Goal: Find specific page/section: Find specific page/section

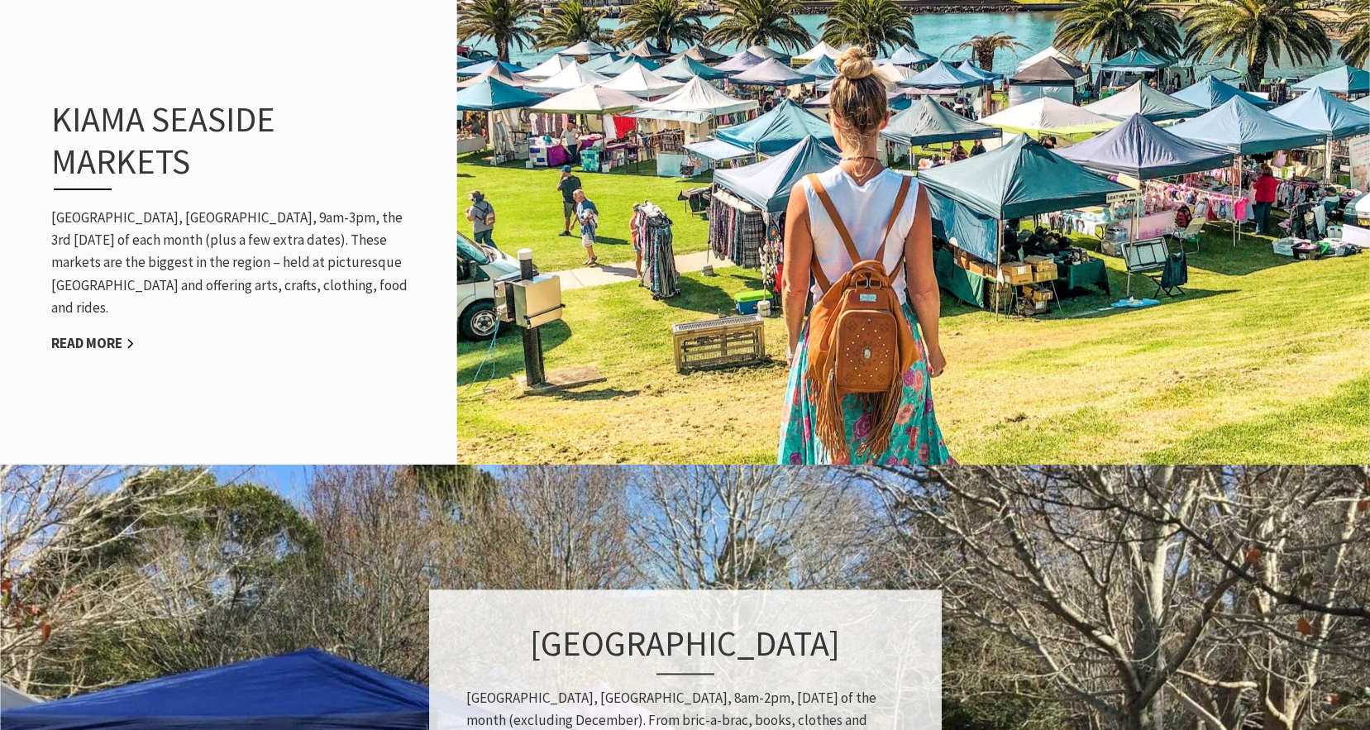
scroll to position [1736, 0]
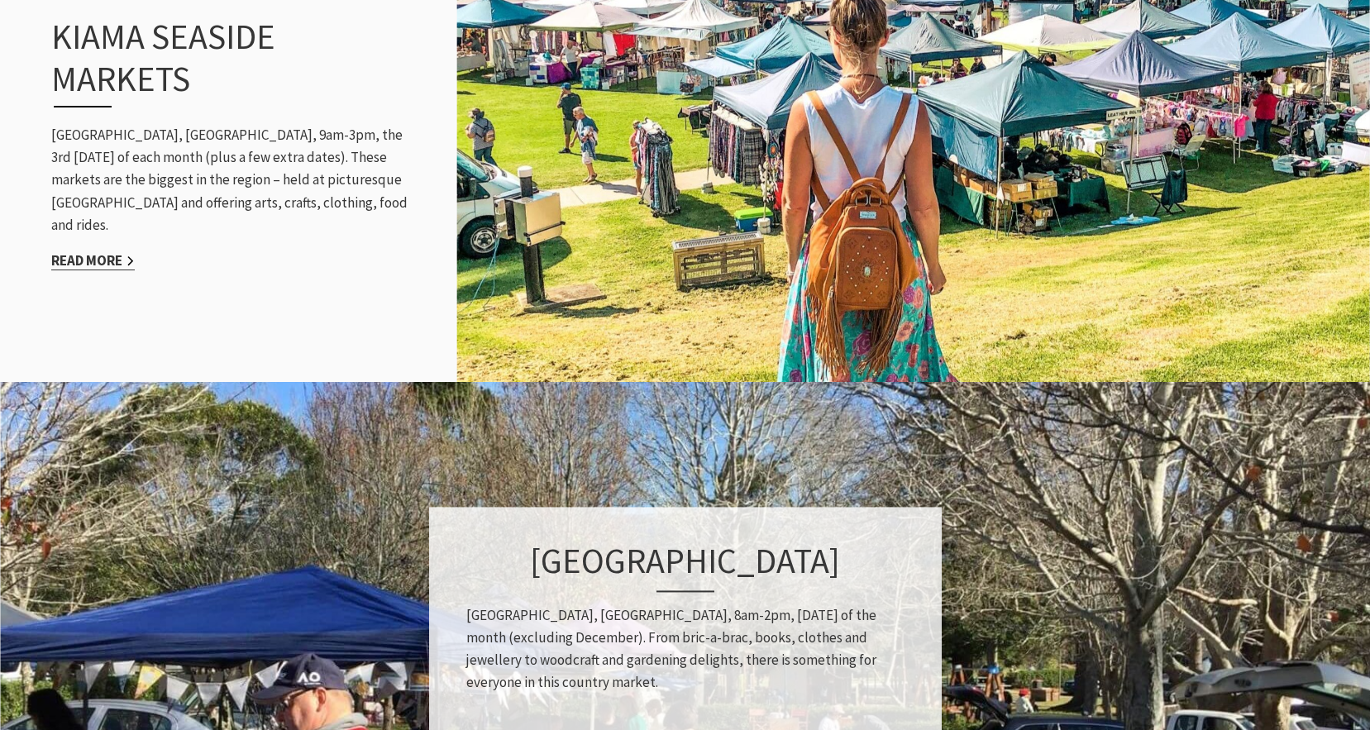
click at [107, 251] on link "Read More" at bounding box center [93, 260] width 84 height 19
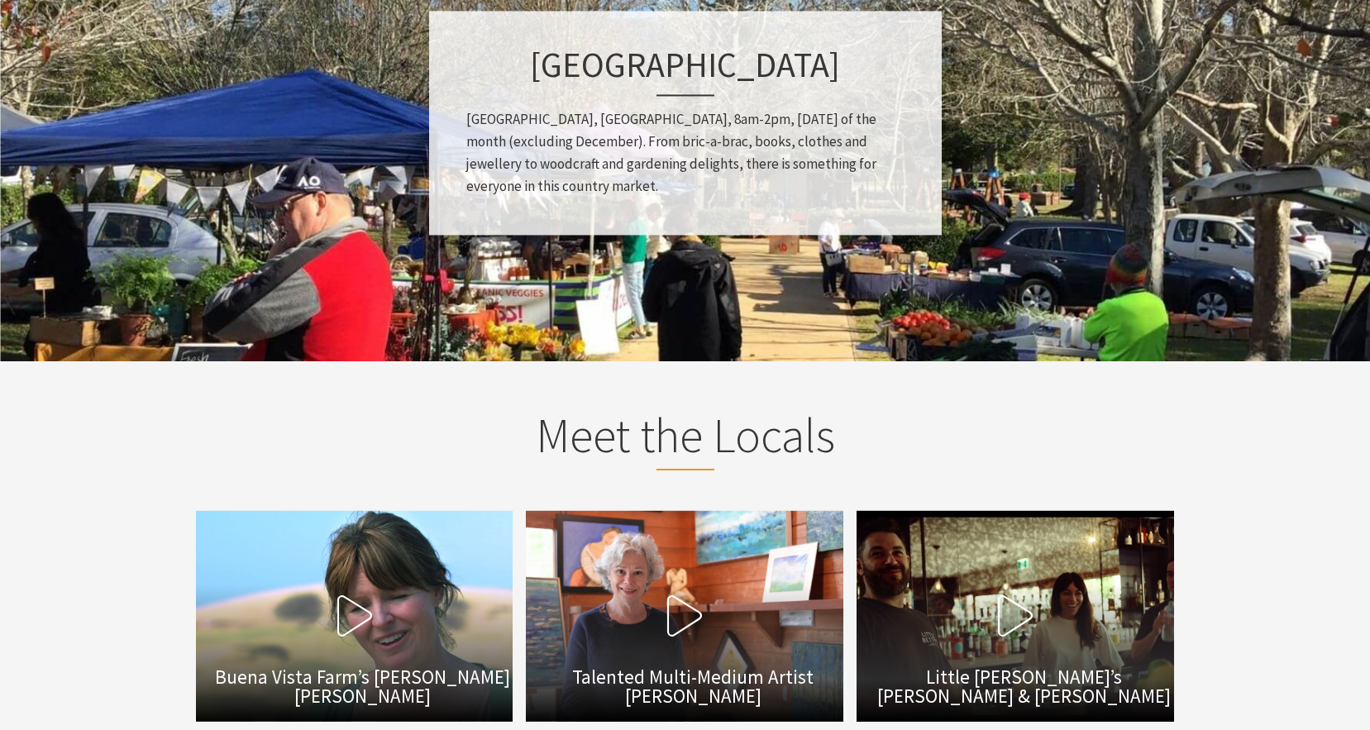
scroll to position [2646, 0]
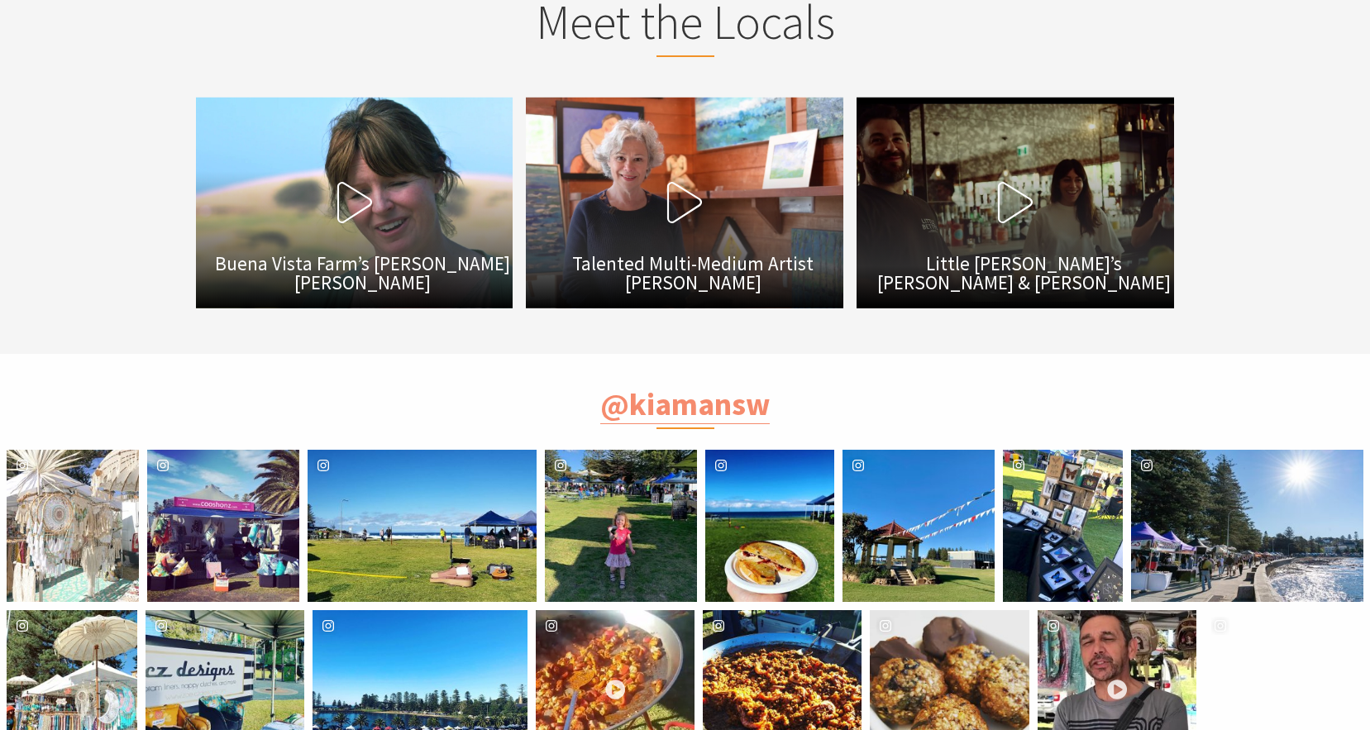
click at [1017, 206] on icon at bounding box center [1015, 202] width 41 height 41
